Goal: Entertainment & Leisure: Consume media (video, audio)

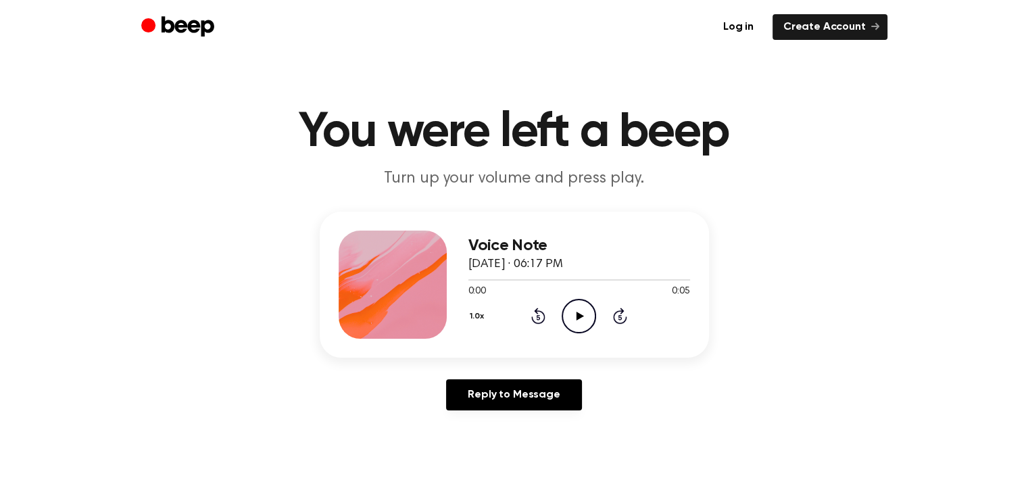
click at [577, 321] on icon "Play Audio" at bounding box center [579, 316] width 34 height 34
click at [576, 315] on icon "Play Audio" at bounding box center [579, 316] width 34 height 34
click at [595, 322] on icon "Play Audio" at bounding box center [579, 316] width 34 height 34
click at [581, 315] on icon at bounding box center [580, 316] width 7 height 9
click at [583, 318] on icon "Play Audio" at bounding box center [579, 316] width 34 height 34
